Goal: Information Seeking & Learning: Learn about a topic

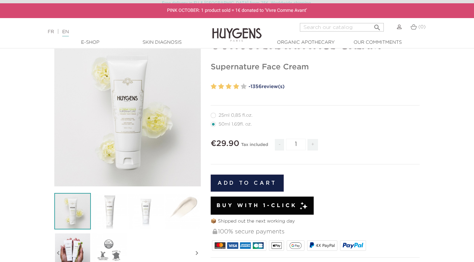
scroll to position [48, 0]
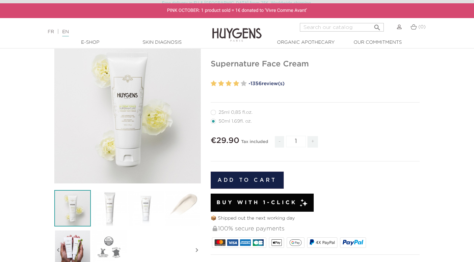
click at [106, 221] on img at bounding box center [109, 208] width 37 height 37
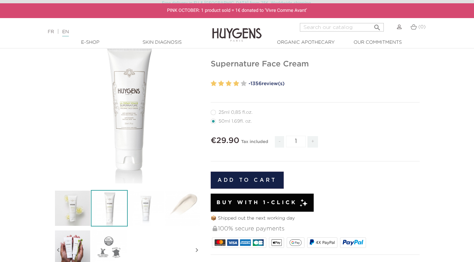
click at [147, 220] on img at bounding box center [146, 208] width 37 height 37
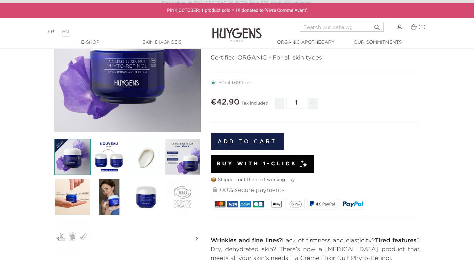
scroll to position [100, 0]
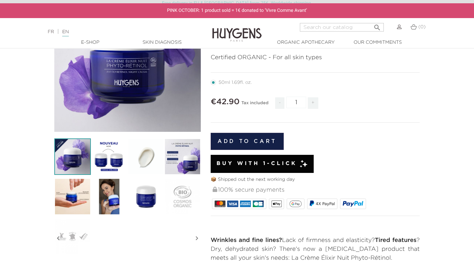
click at [108, 191] on img at bounding box center [109, 197] width 37 height 37
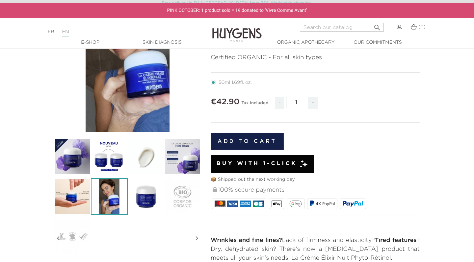
click at [110, 160] on img at bounding box center [109, 157] width 37 height 37
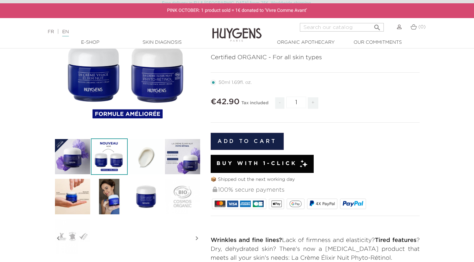
click at [144, 159] on img at bounding box center [146, 157] width 37 height 37
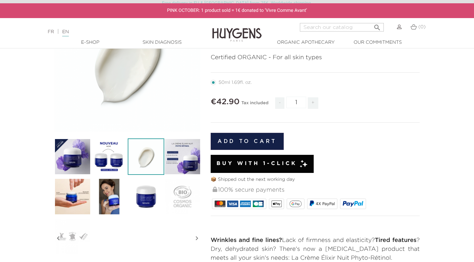
click at [173, 157] on img at bounding box center [182, 157] width 37 height 37
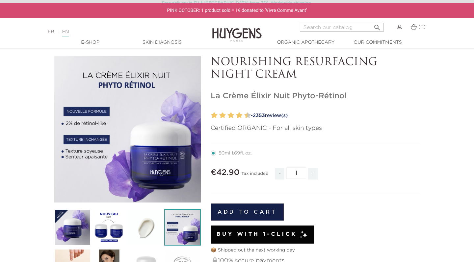
scroll to position [0, 0]
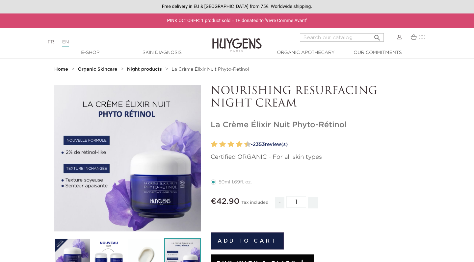
click at [268, 145] on link "- 2353 review(s)" at bounding box center [334, 145] width 171 height 10
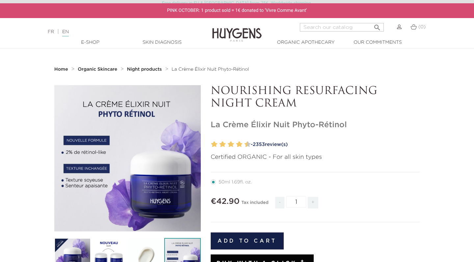
scroll to position [515, 0]
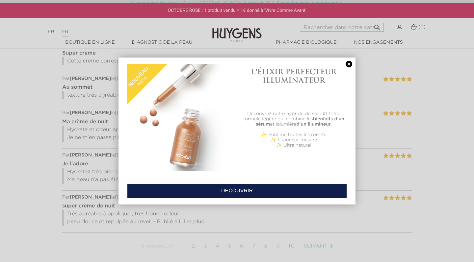
click at [347, 64] on link at bounding box center [349, 64] width 9 height 7
